Goal: Find contact information: Find contact information

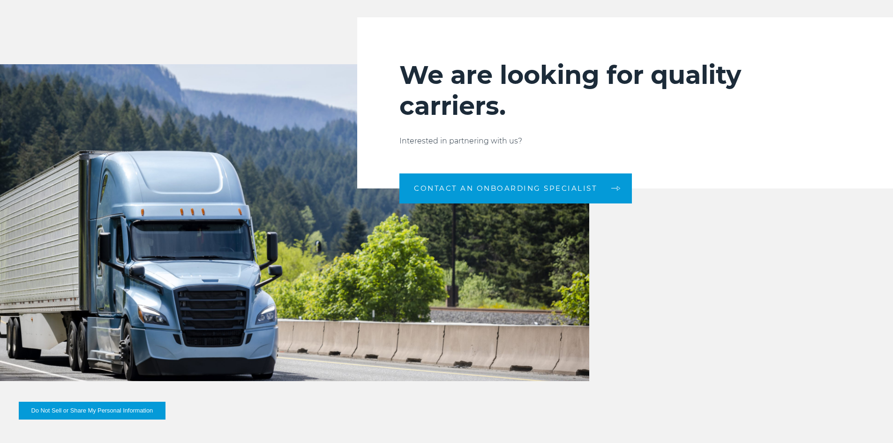
scroll to position [986, 0]
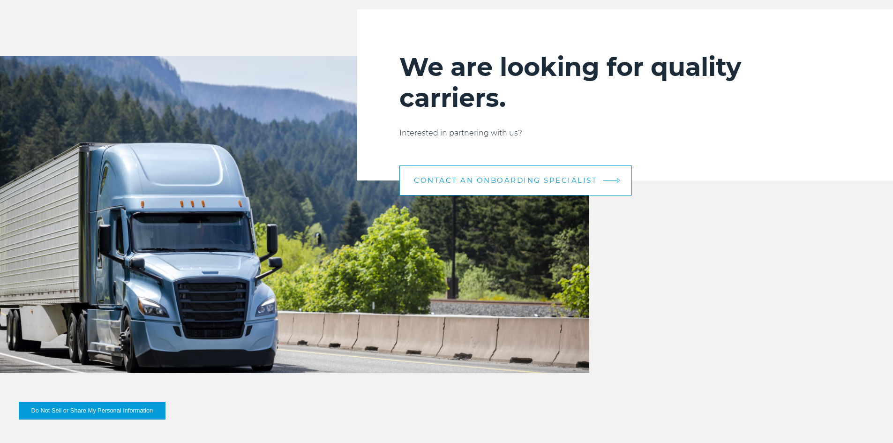
click at [526, 181] on span "CONTACT AN ONBOARDING SPECIALIST" at bounding box center [505, 180] width 183 height 7
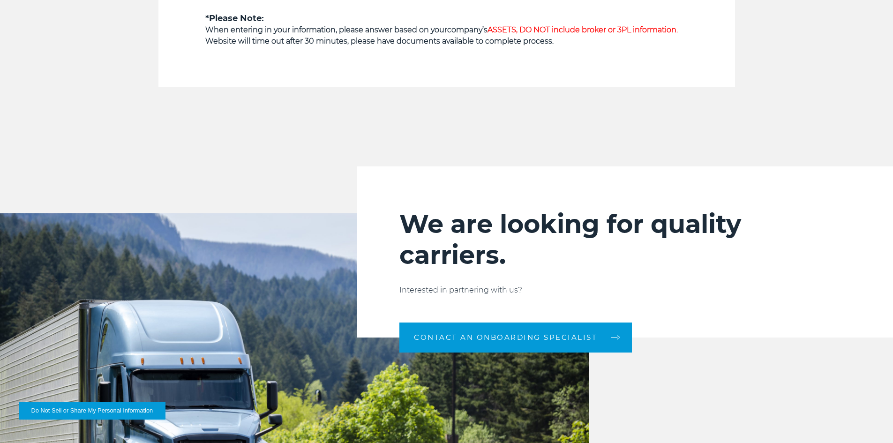
scroll to position [834, 0]
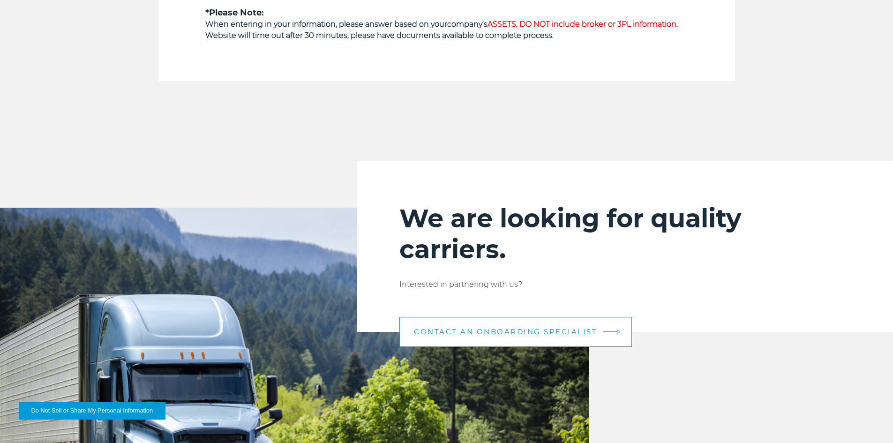
click at [568, 326] on link "CONTACT AN ONBOARDING SPECIALIST" at bounding box center [515, 332] width 232 height 30
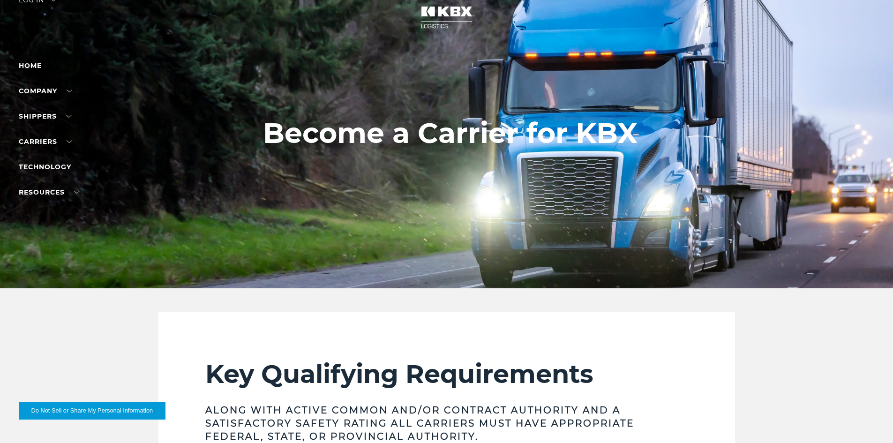
scroll to position [24, 0]
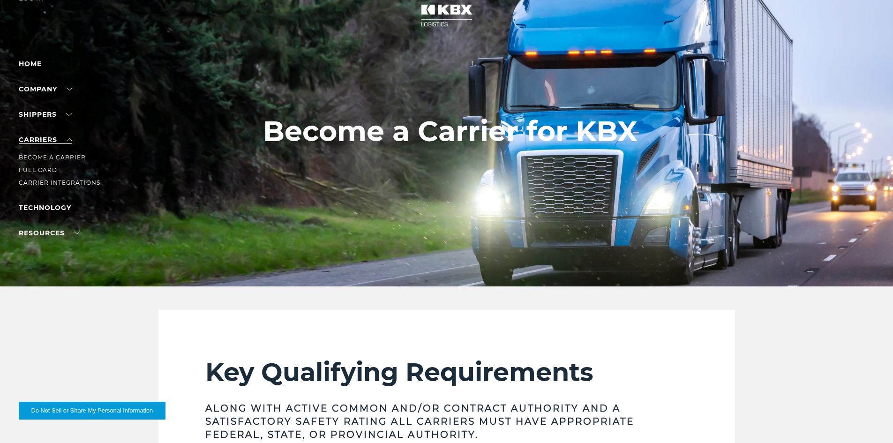
click at [68, 139] on link "Carriers" at bounding box center [45, 139] width 53 height 8
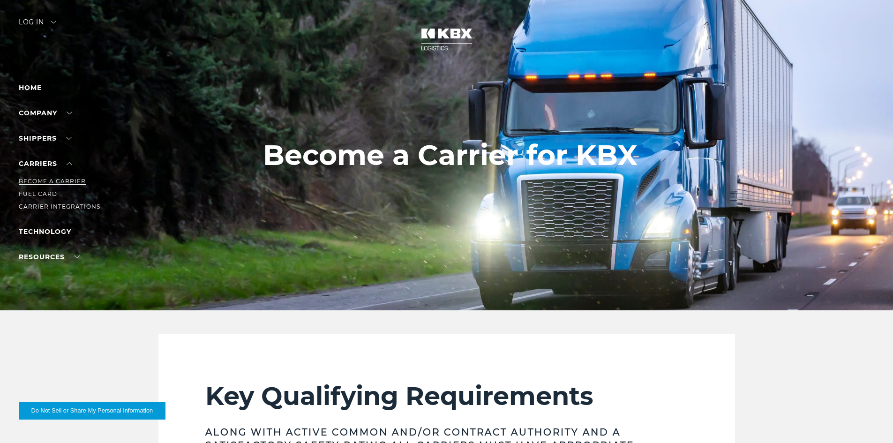
click at [61, 179] on link "Become a Carrier" at bounding box center [52, 181] width 67 height 7
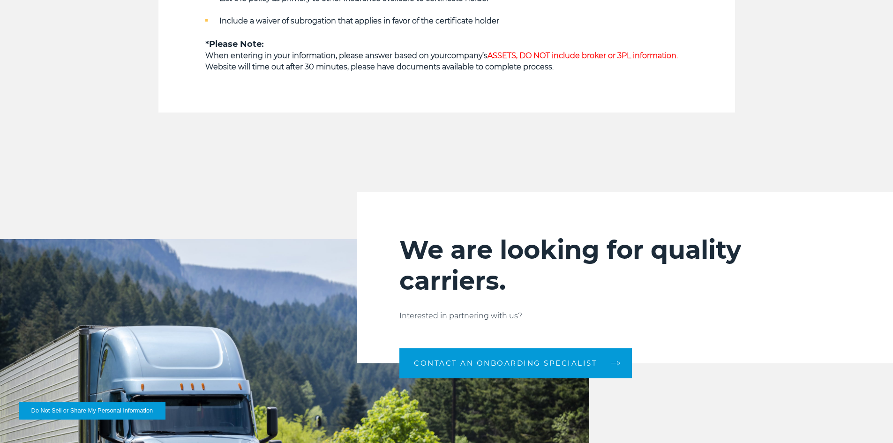
scroll to position [848, 0]
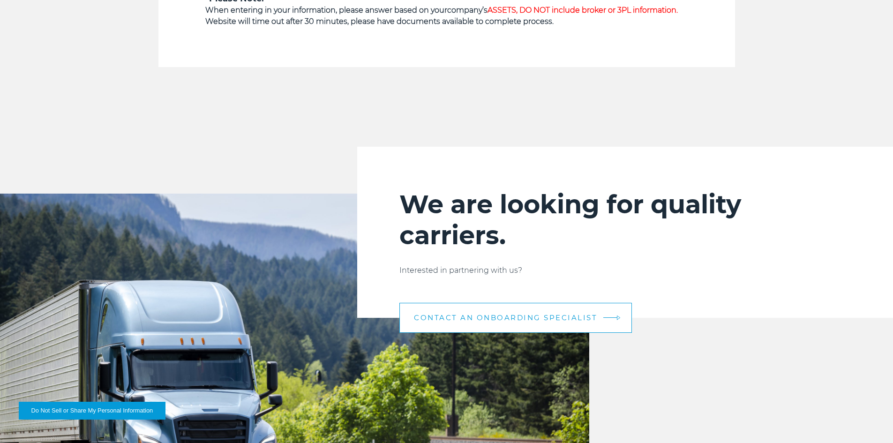
click at [590, 314] on span "CONTACT AN ONBOARDING SPECIALIST" at bounding box center [505, 317] width 183 height 7
